Goal: Information Seeking & Learning: Learn about a topic

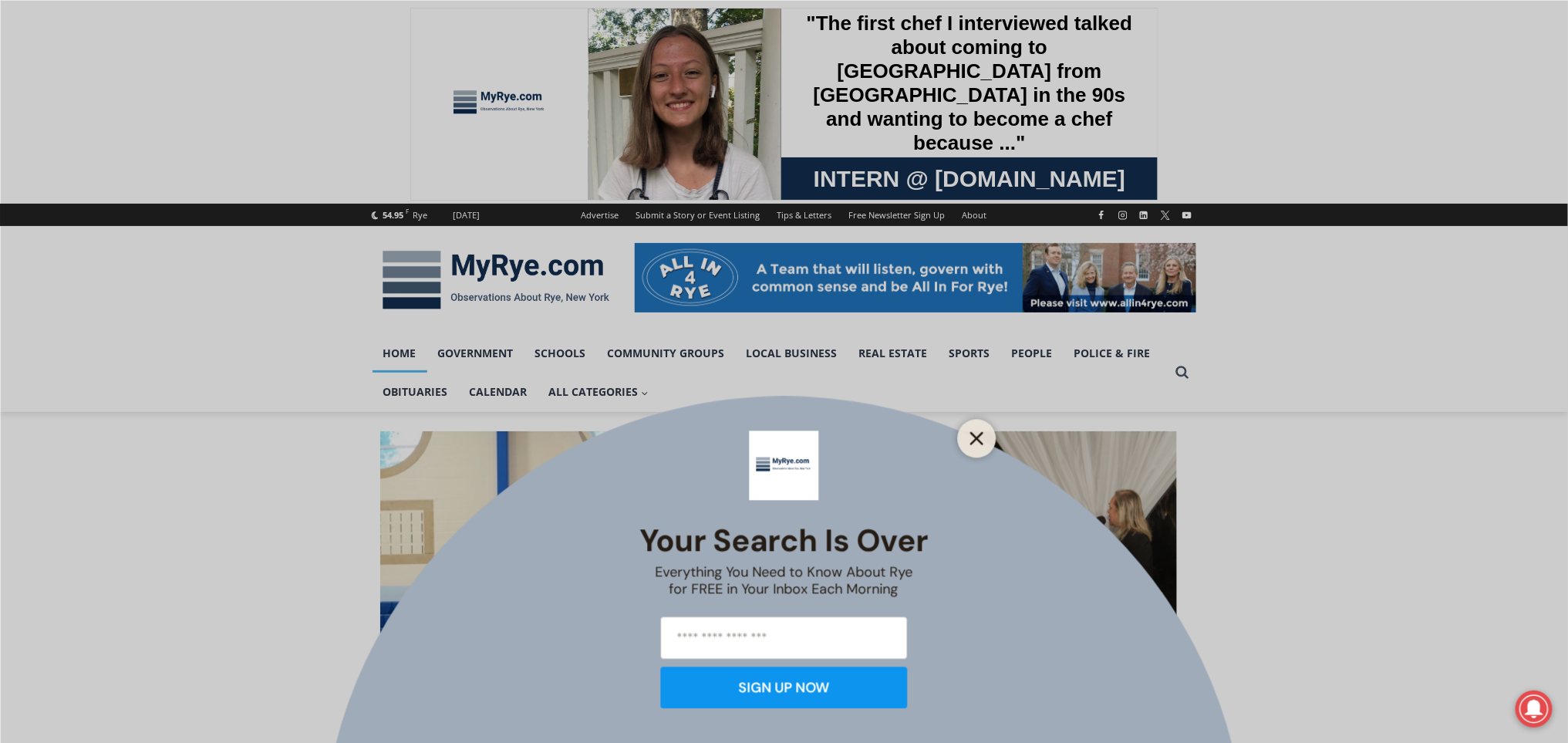
click at [980, 435] on line "Close" at bounding box center [976, 438] width 11 height 11
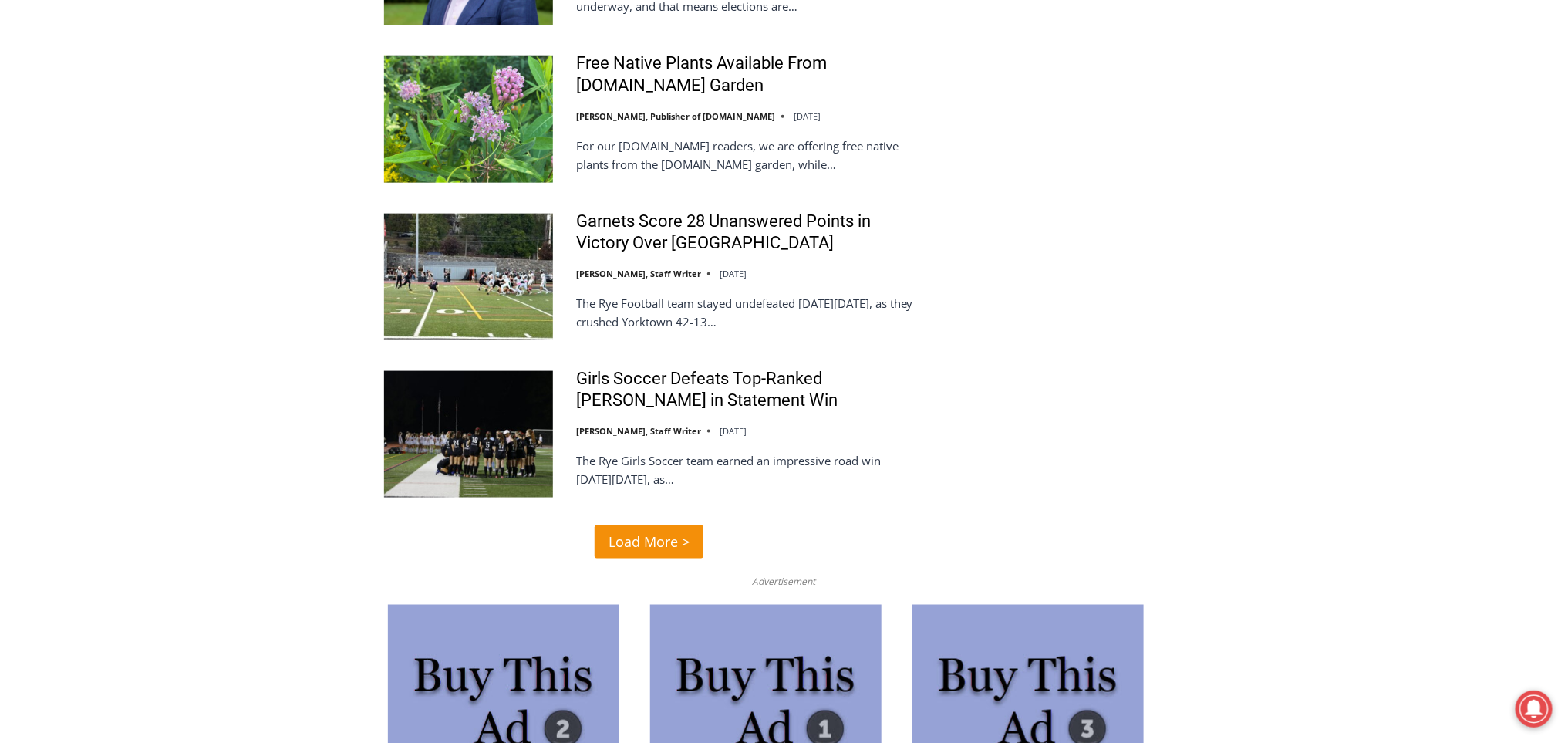
scroll to position [3478, 0]
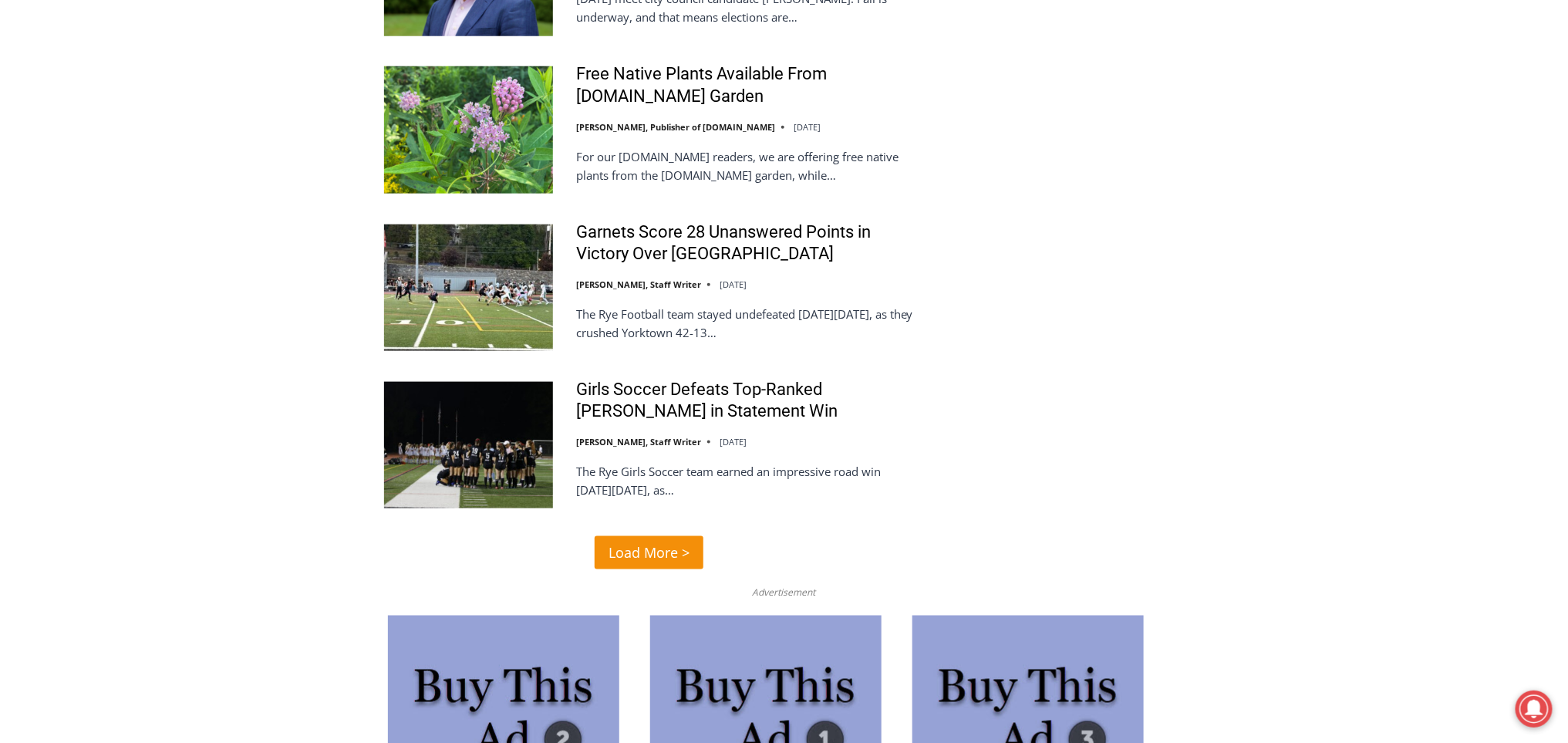
click at [668, 562] on span "Load More >" at bounding box center [649, 552] width 81 height 22
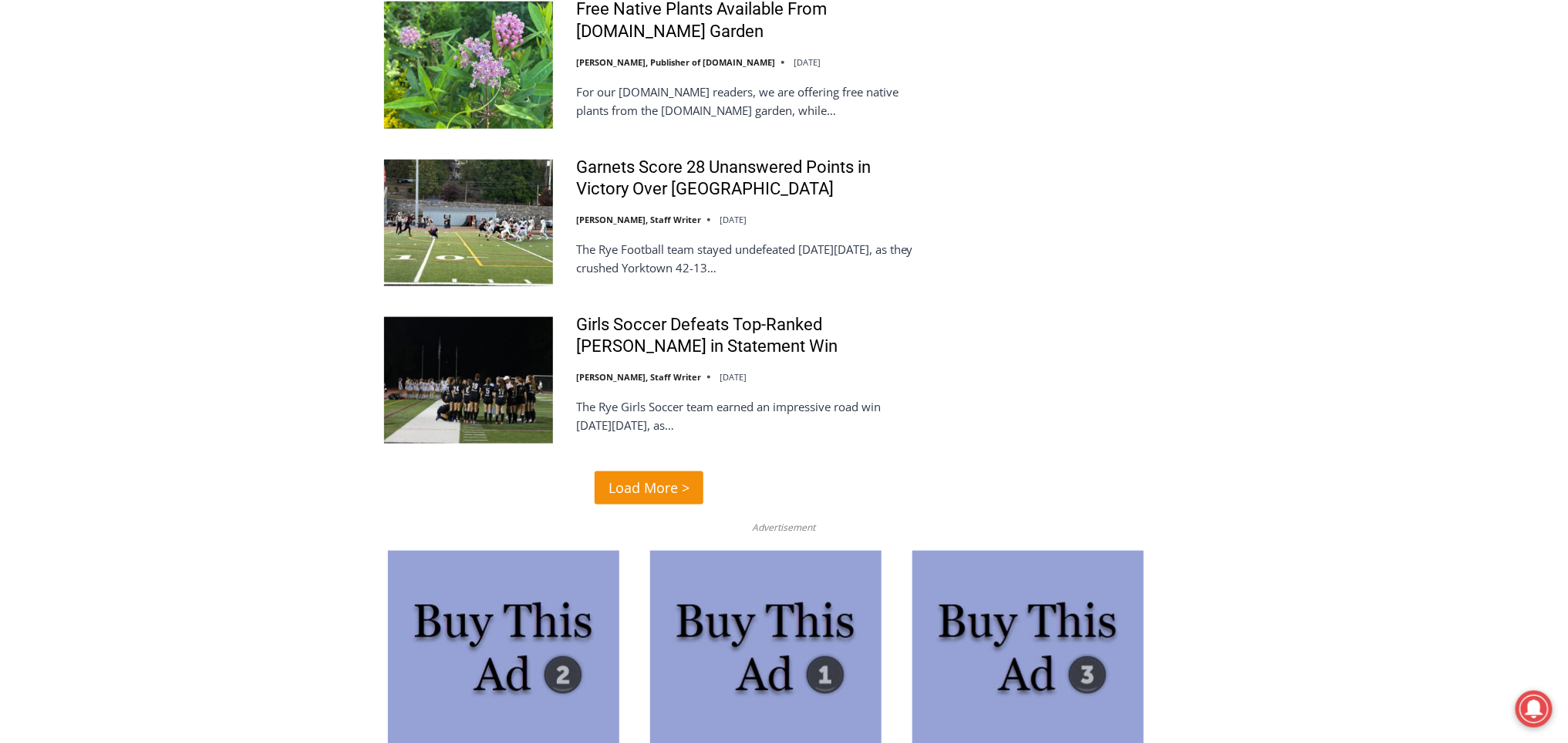
scroll to position [3536, 0]
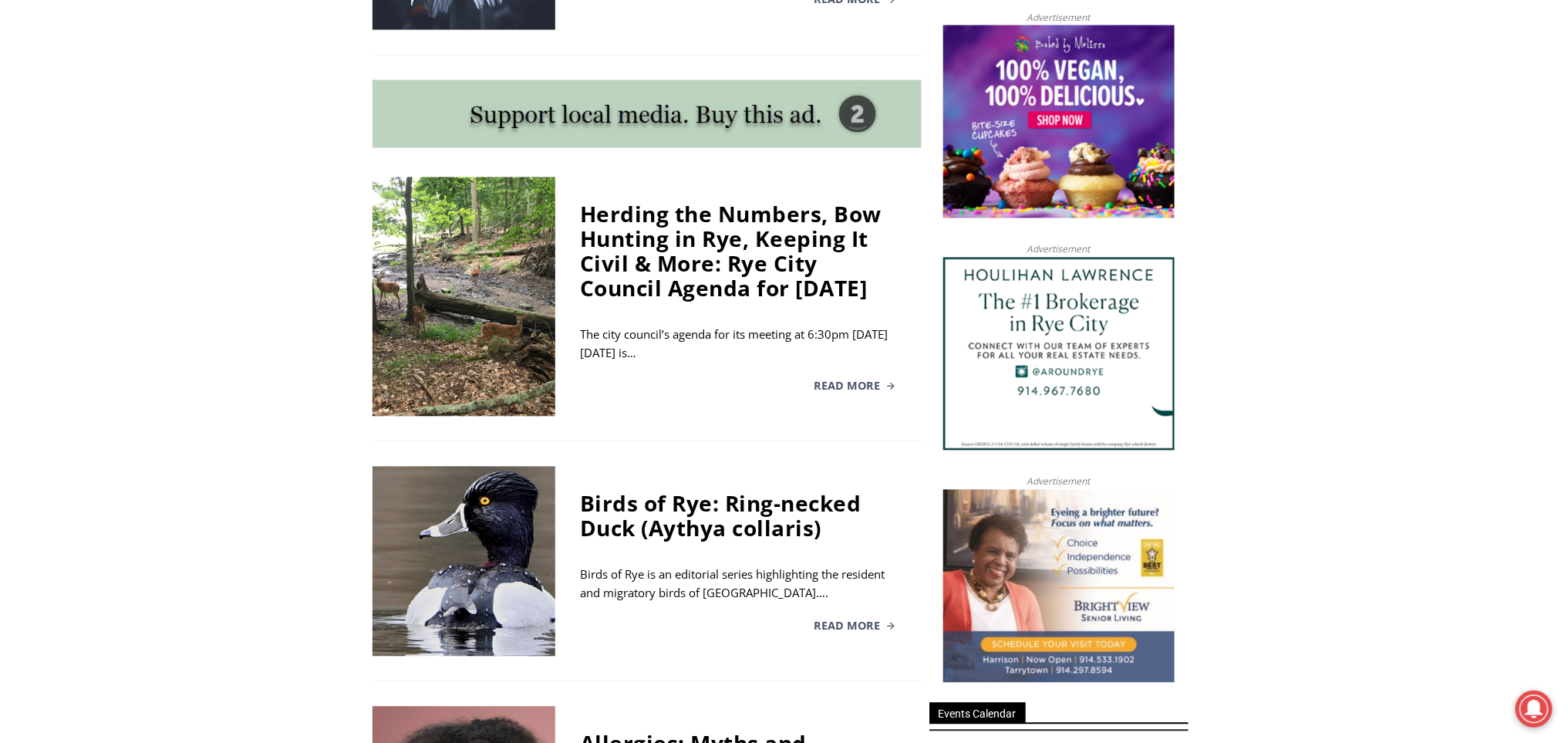
scroll to position [1291, 0]
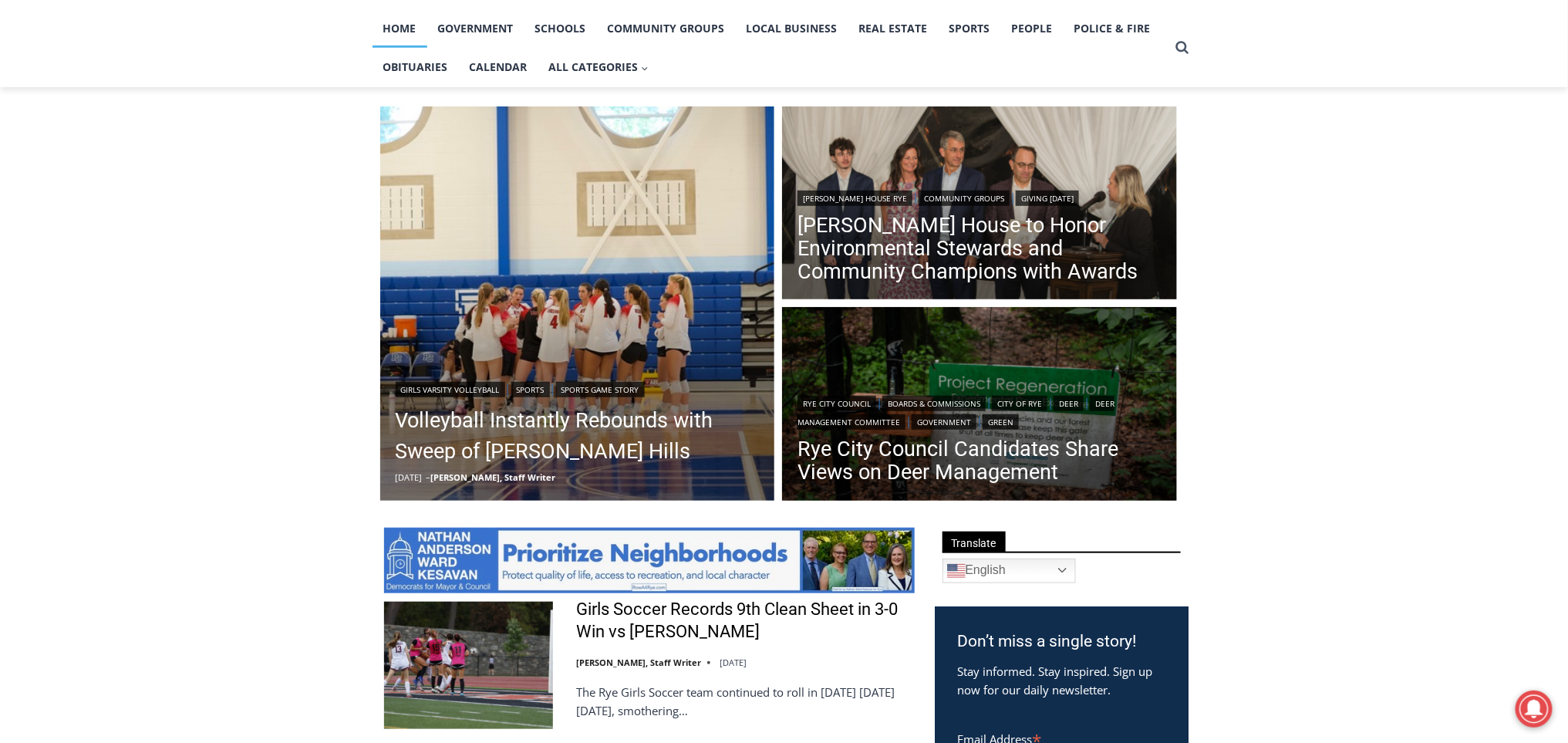
scroll to position [434, 0]
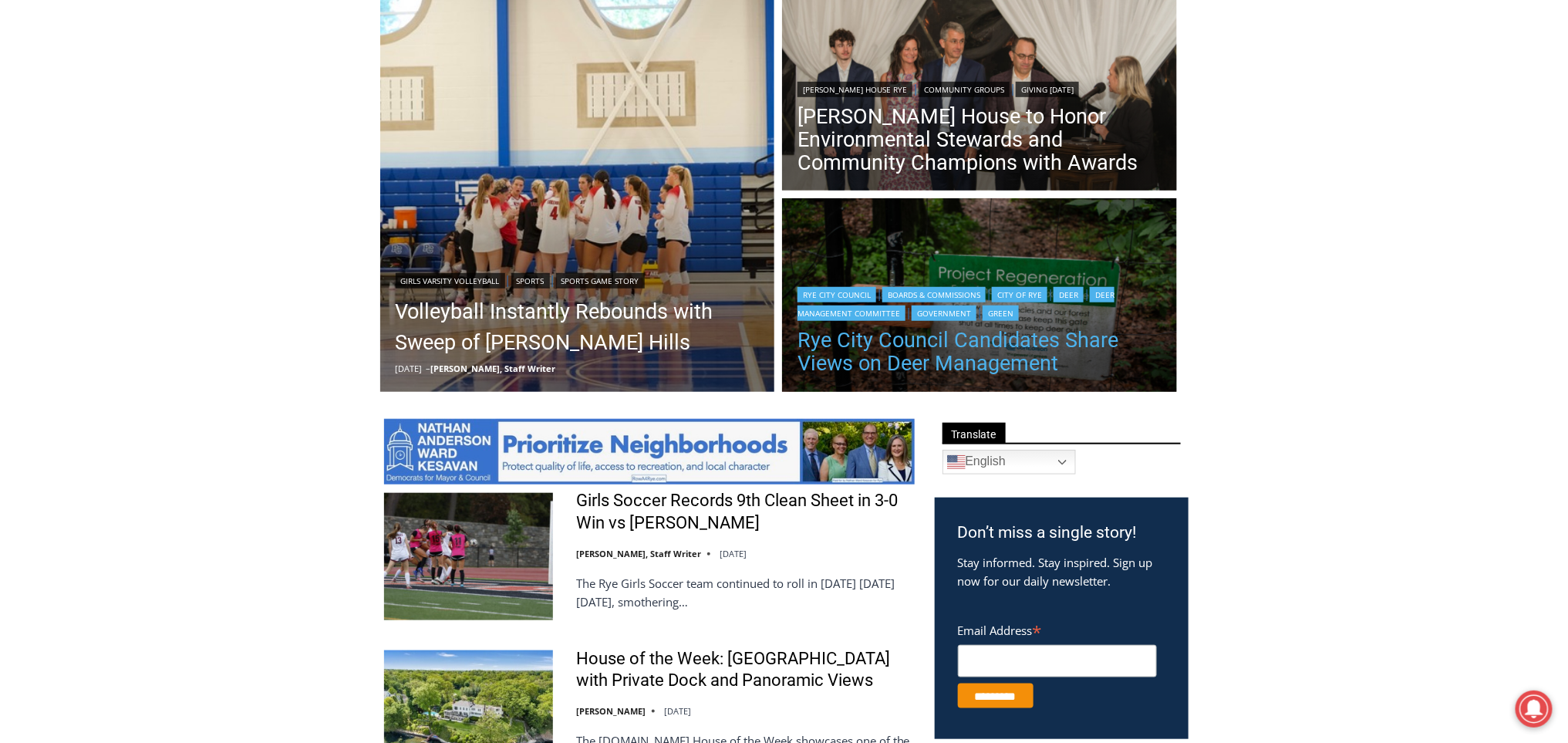
click at [1061, 356] on link "Rye City Council Candidates Share Views on Deer Management" at bounding box center [980, 352] width 364 height 46
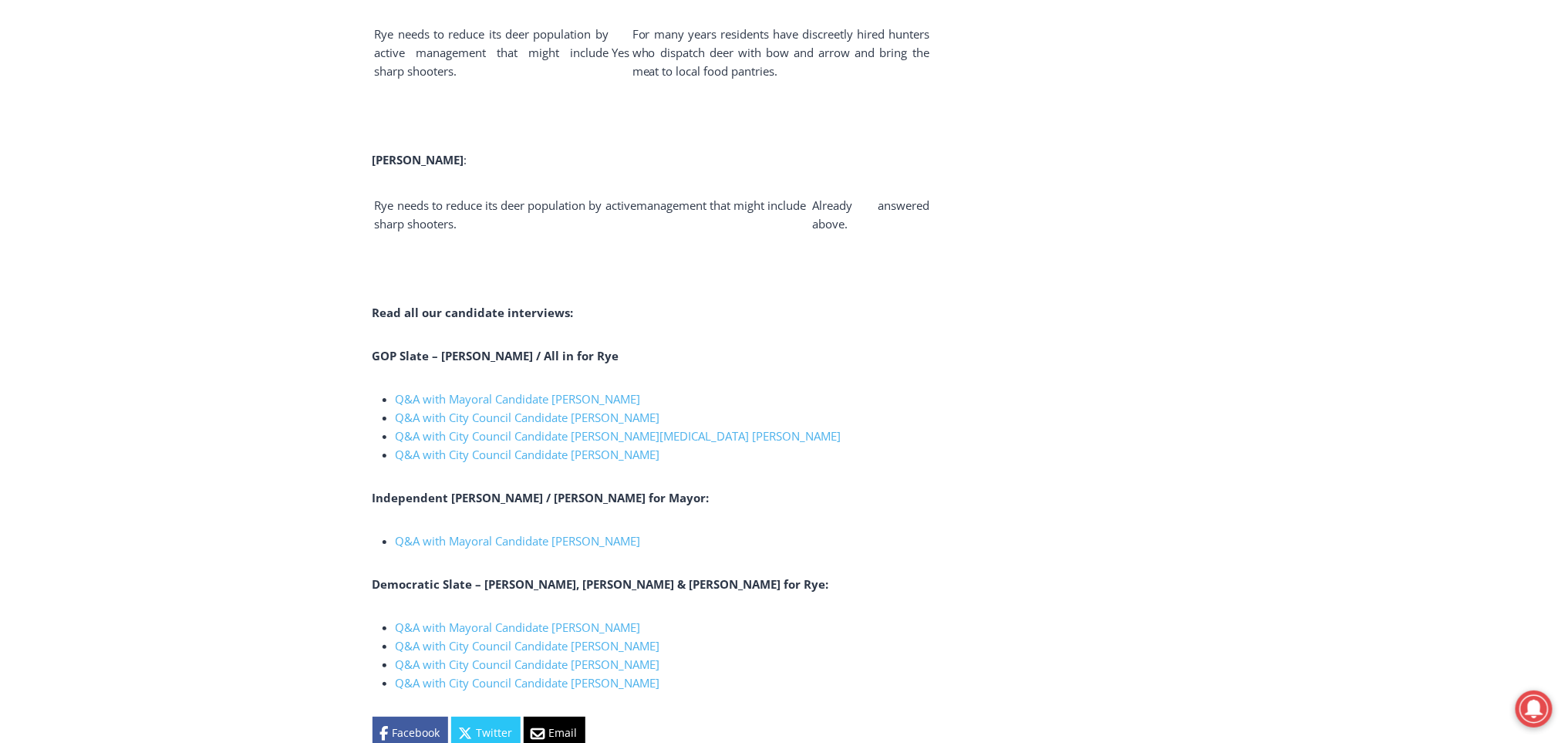
scroll to position [5253, 0]
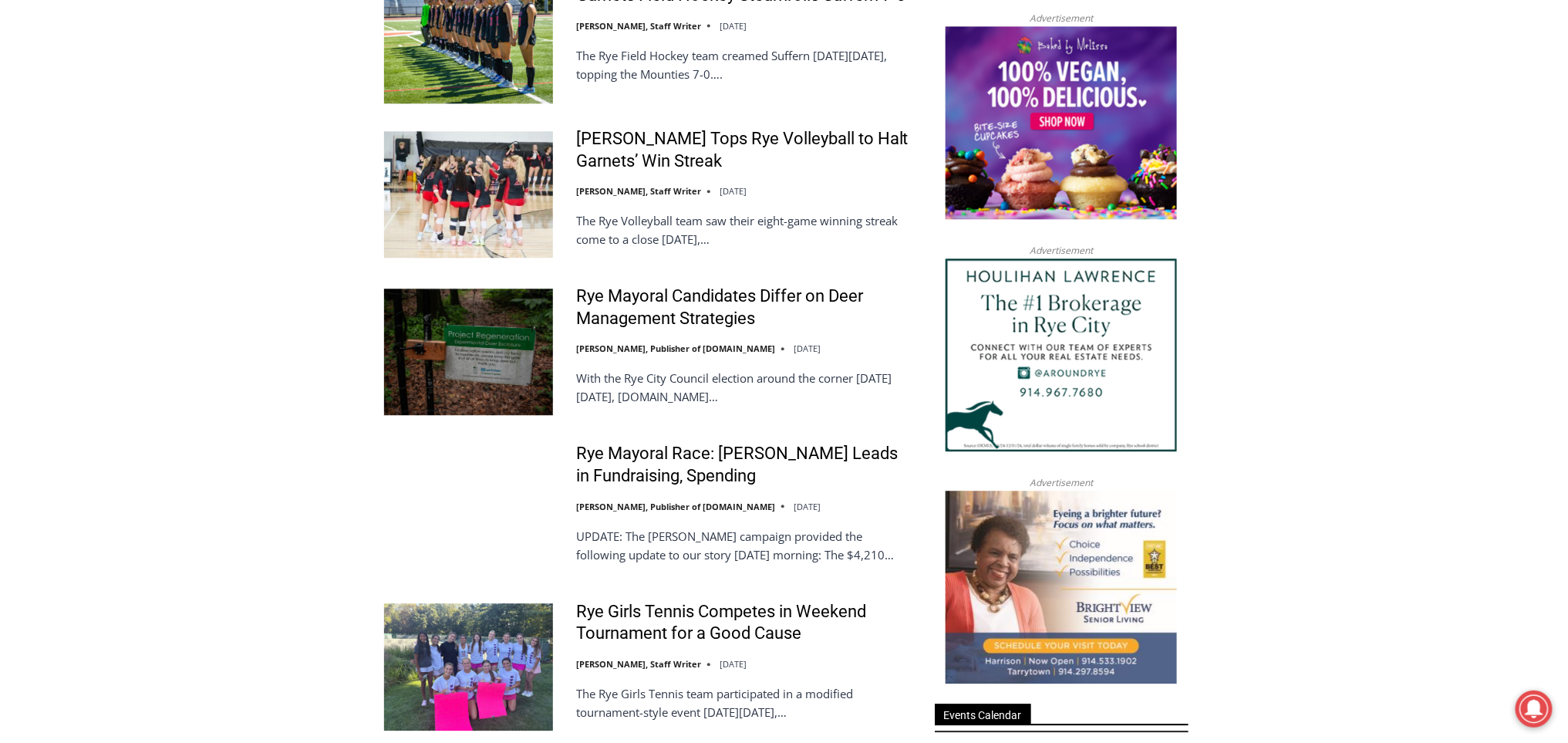
scroll to position [1653, 0]
